Goal: Navigation & Orientation: Find specific page/section

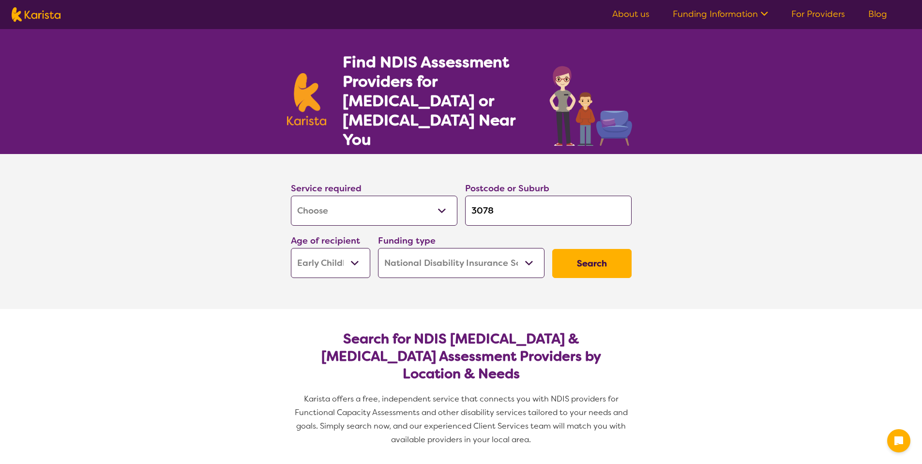
select select "Assessment ([MEDICAL_DATA] or [MEDICAL_DATA])"
select select "EC"
select select "NDIS"
select select "Assessment ([MEDICAL_DATA] or [MEDICAL_DATA])"
select select "EC"
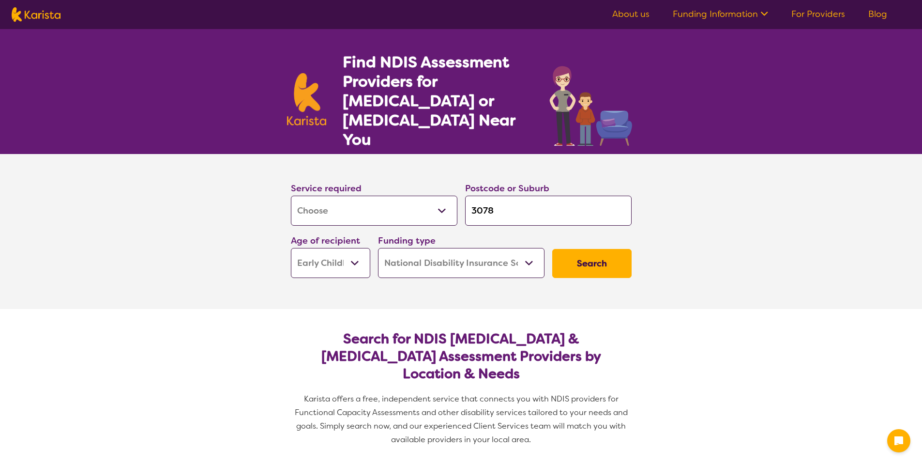
select select "NDIS"
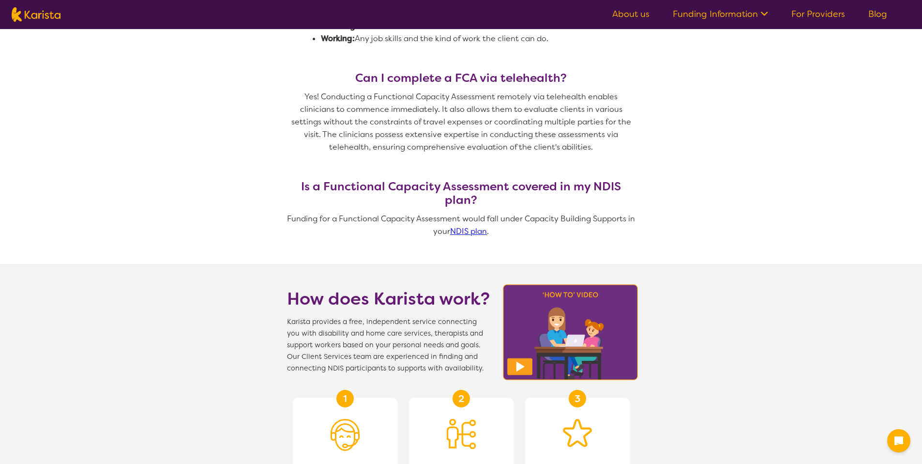
scroll to position [771, 0]
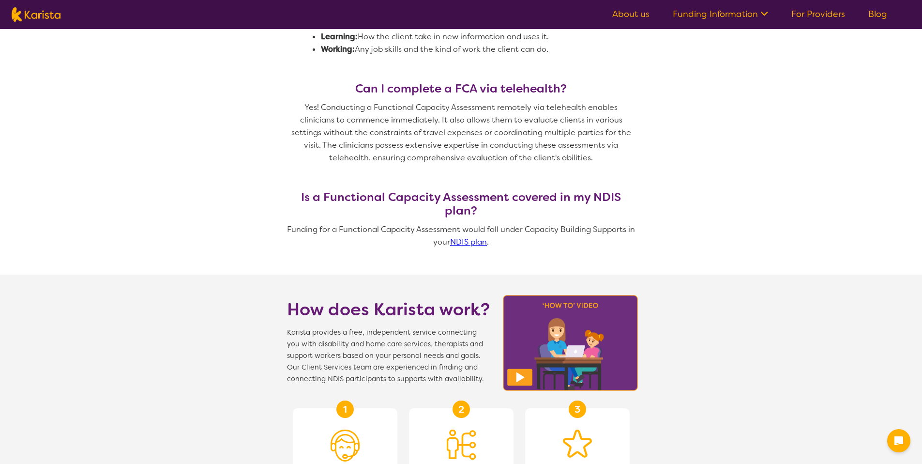
click at [814, 19] on link "For Providers" at bounding box center [819, 14] width 54 height 12
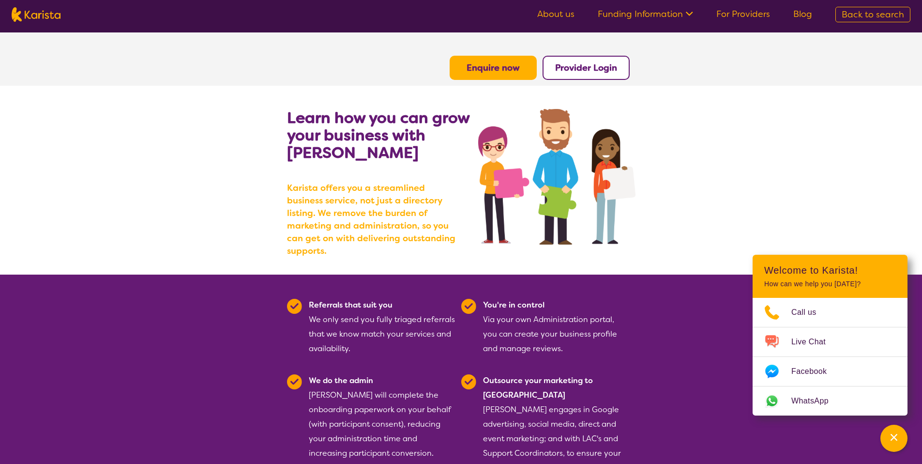
scroll to position [2, 0]
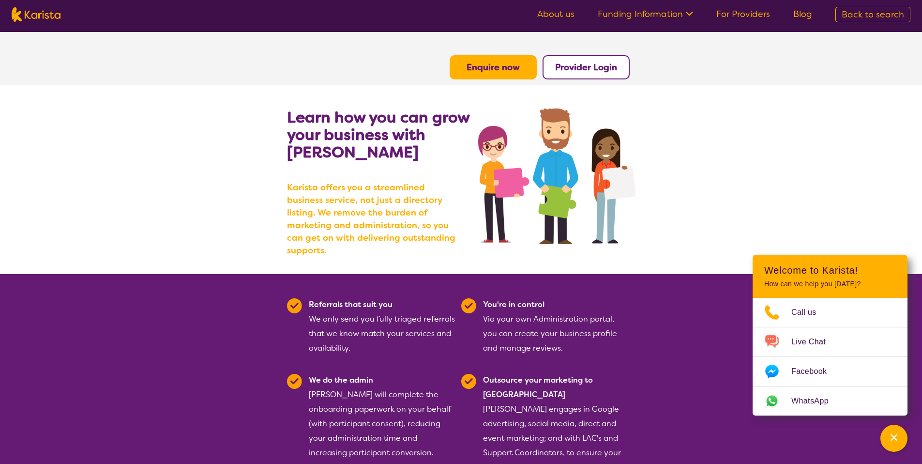
click at [567, 63] on b "Provider Login" at bounding box center [586, 67] width 62 height 12
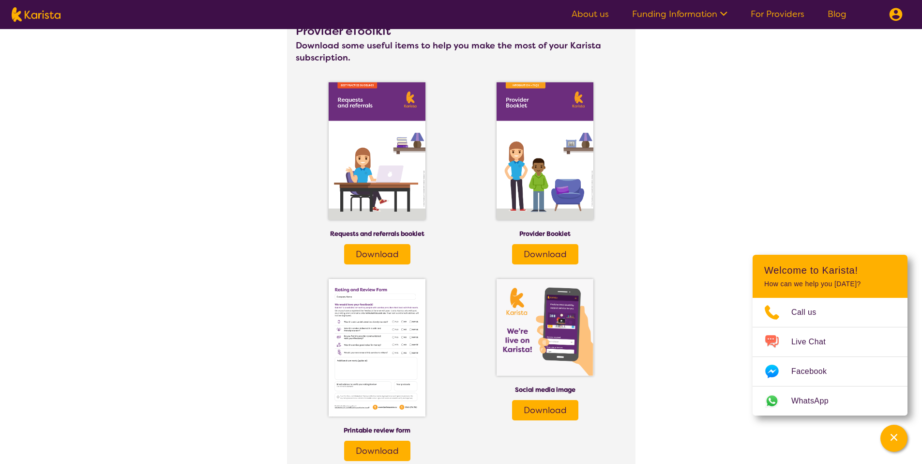
scroll to position [1541, 0]
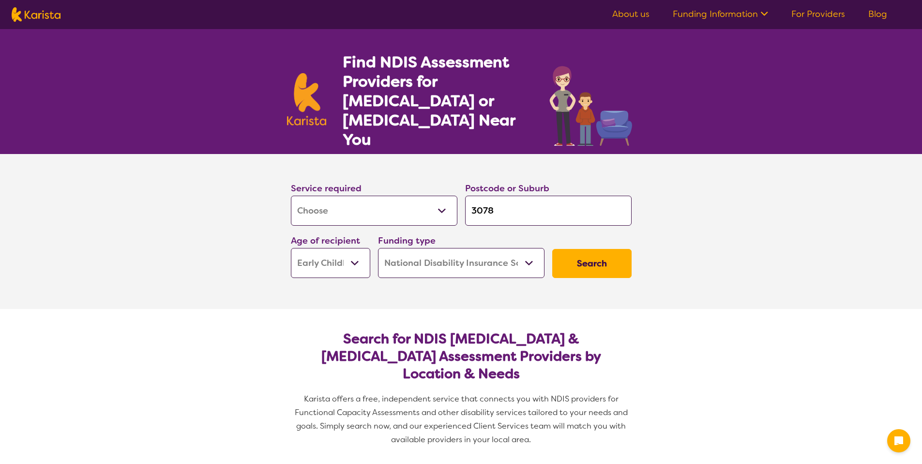
select select "Assessment ([MEDICAL_DATA] or [MEDICAL_DATA])"
select select "EC"
select select "NDIS"
select select "Assessment ([MEDICAL_DATA] or [MEDICAL_DATA])"
select select "EC"
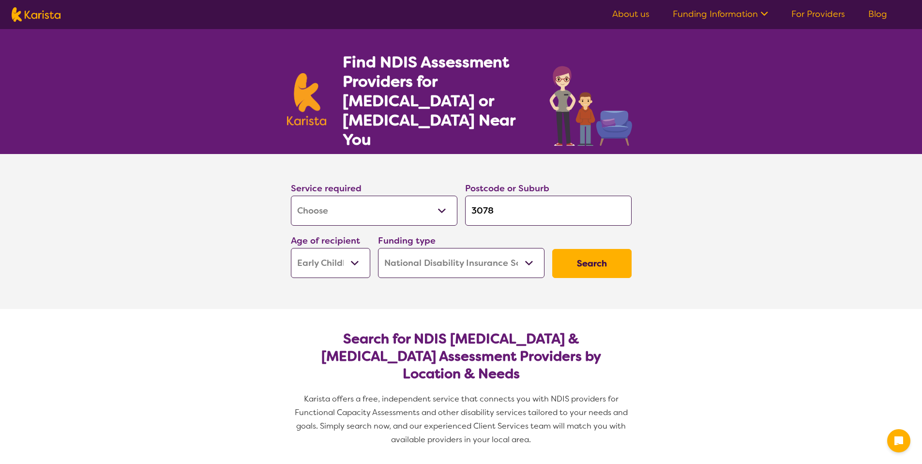
select select "NDIS"
